Goal: Task Accomplishment & Management: Manage account settings

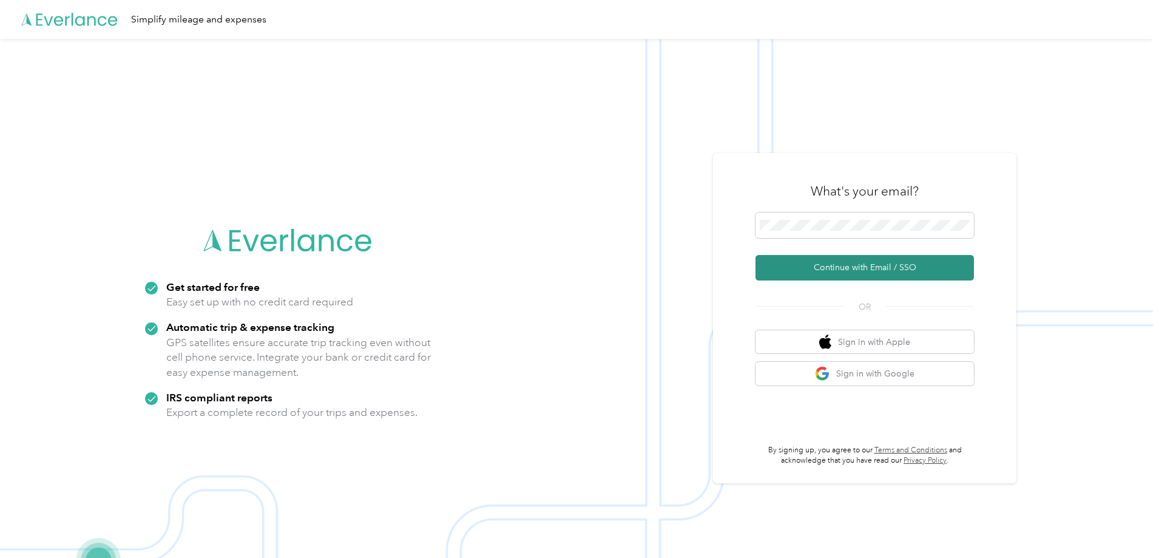
click at [845, 267] on button "Continue with Email / SSO" at bounding box center [865, 267] width 218 height 25
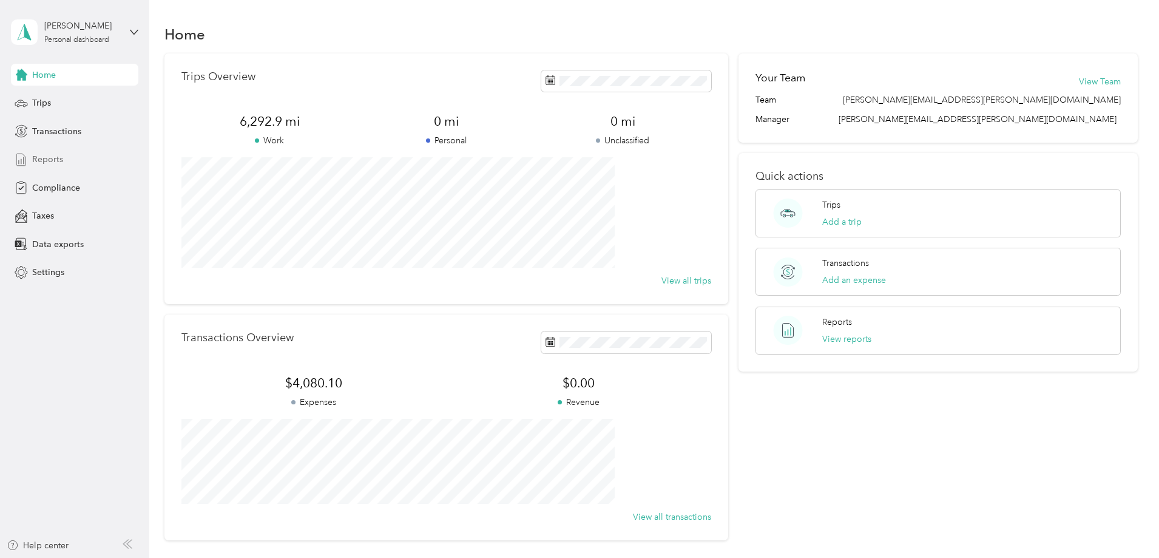
click at [90, 154] on div "Reports" at bounding box center [74, 160] width 127 height 22
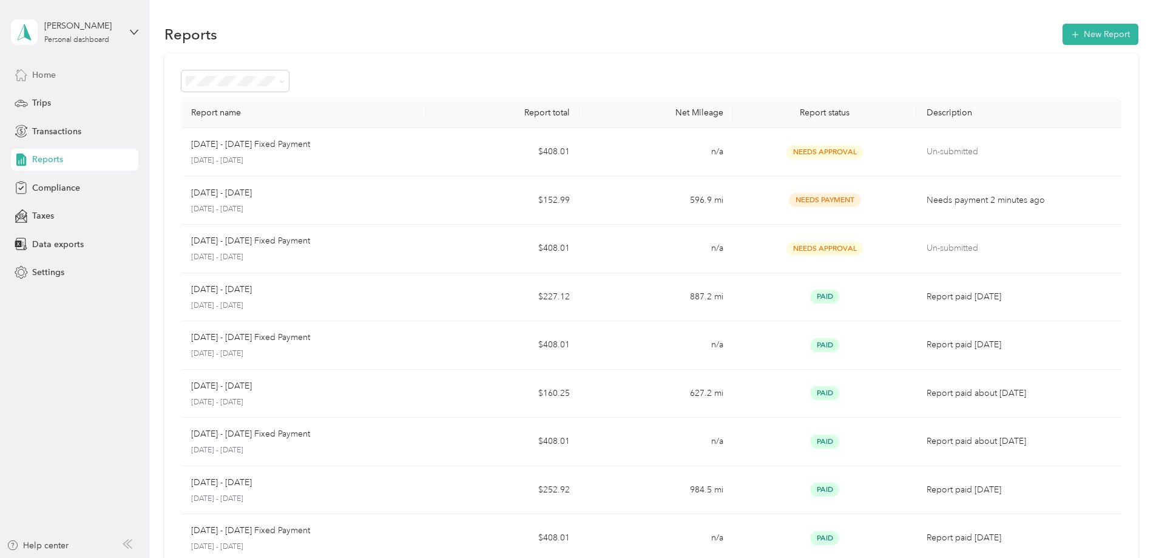
click at [53, 80] on span "Home" at bounding box center [44, 75] width 24 height 13
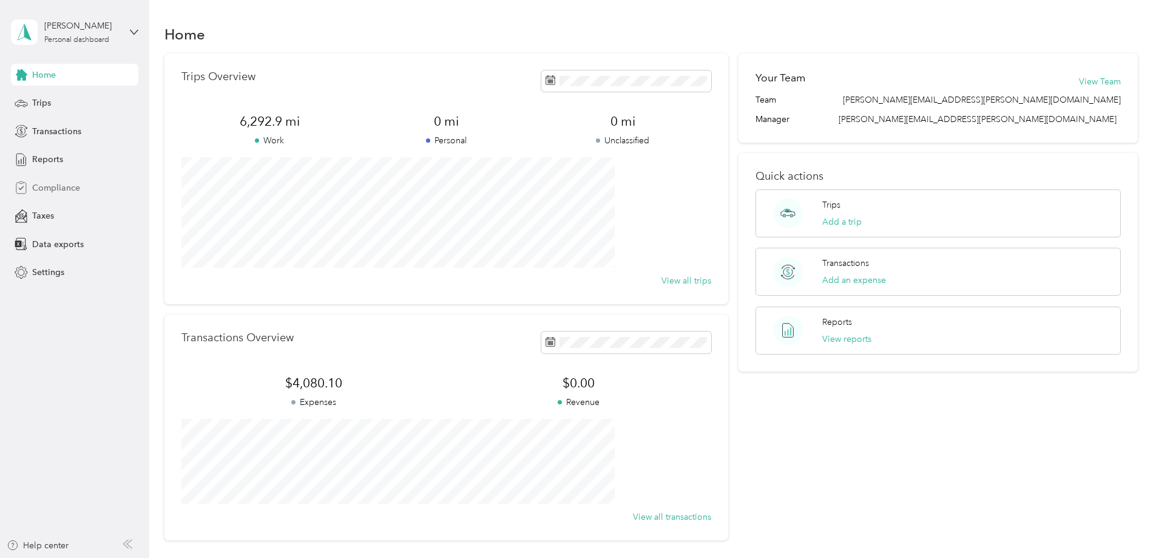
click at [69, 183] on span "Compliance" at bounding box center [56, 187] width 48 height 13
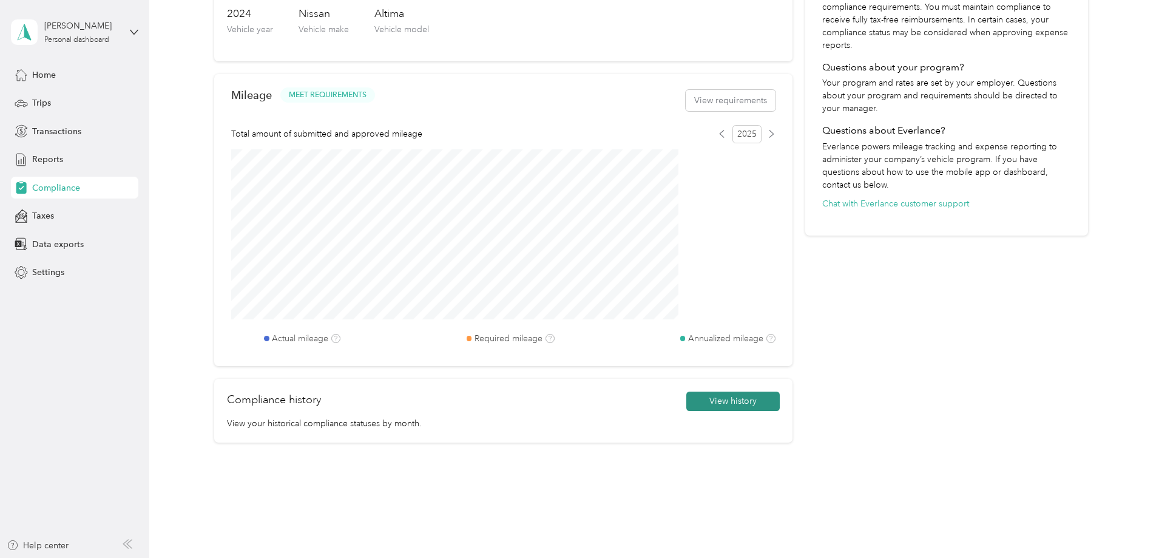
scroll to position [351, 0]
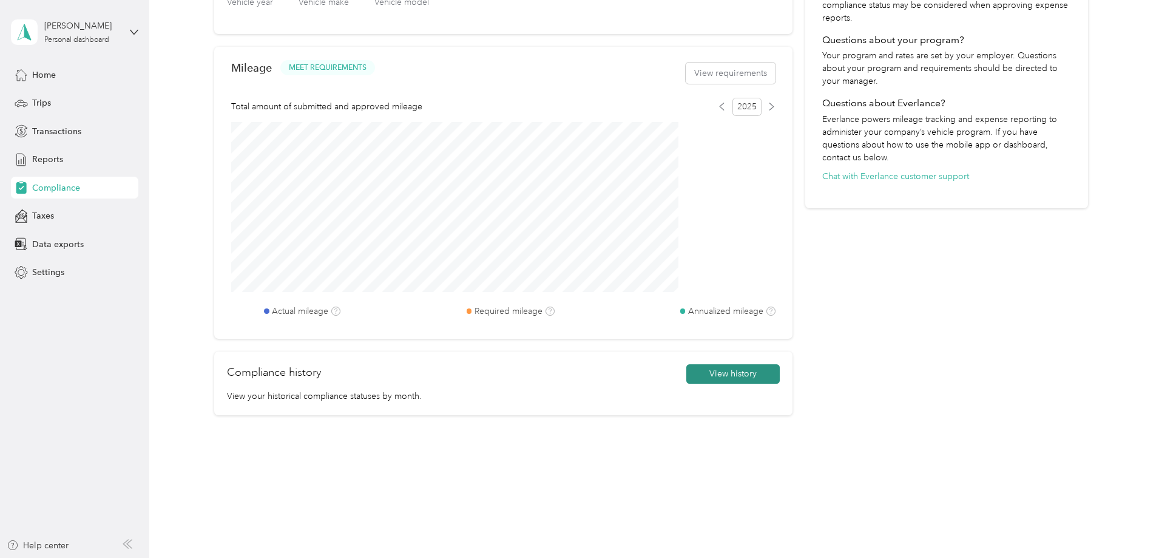
click at [705, 379] on button "View history" at bounding box center [732, 373] width 93 height 19
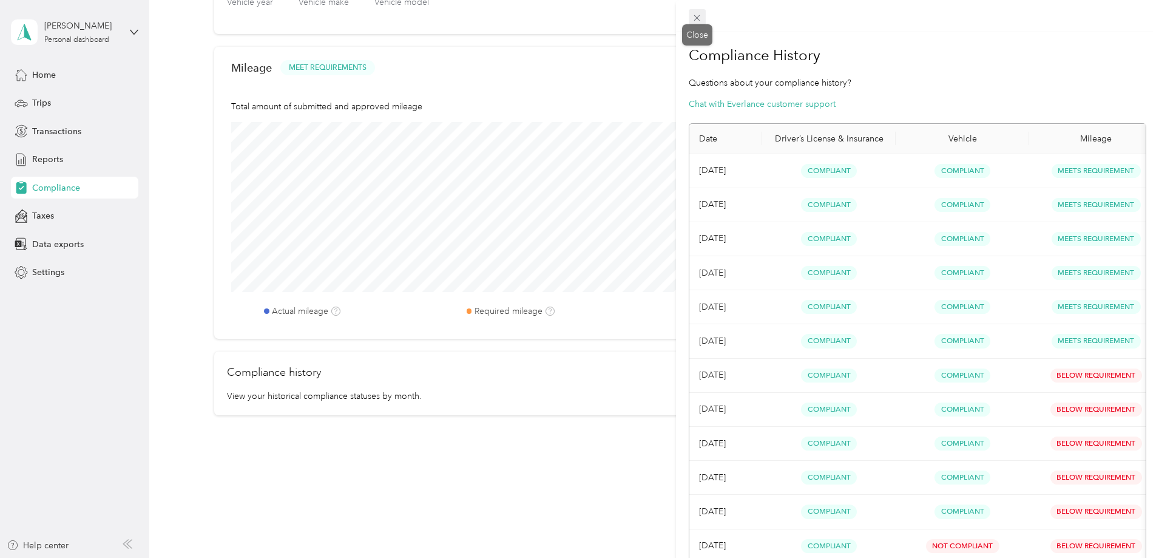
click at [700, 21] on icon at bounding box center [697, 18] width 6 height 6
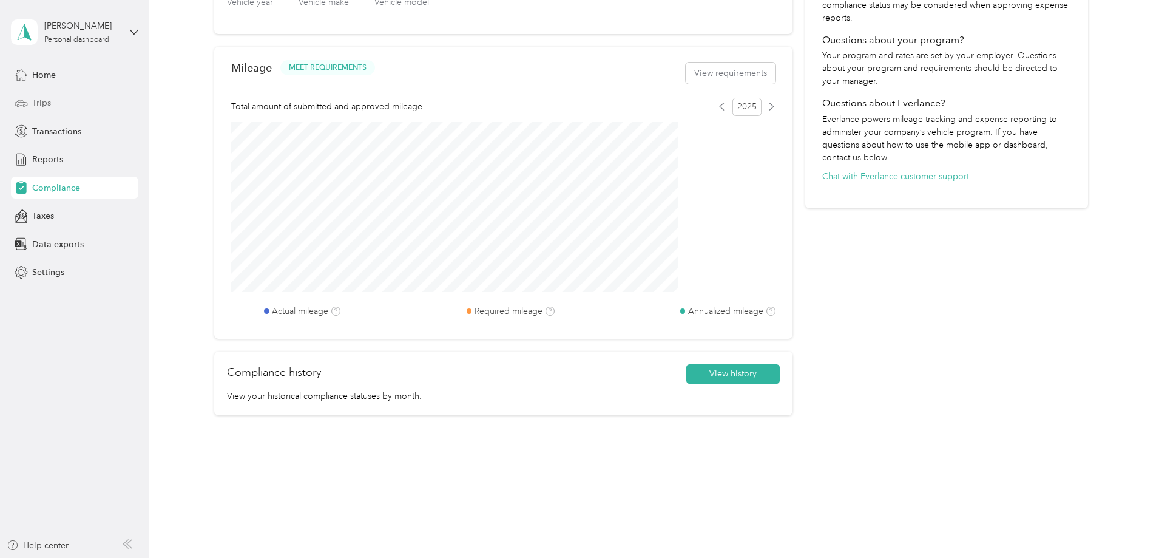
click at [59, 109] on div "Trips" at bounding box center [74, 103] width 127 height 22
